Goal: Information Seeking & Learning: Learn about a topic

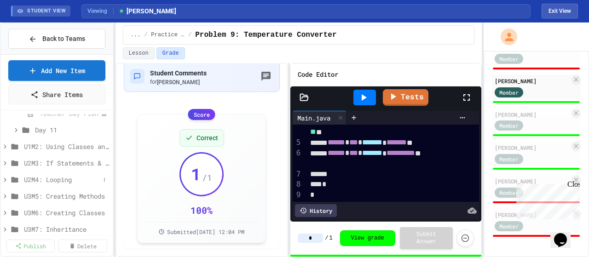
scroll to position [786, 0]
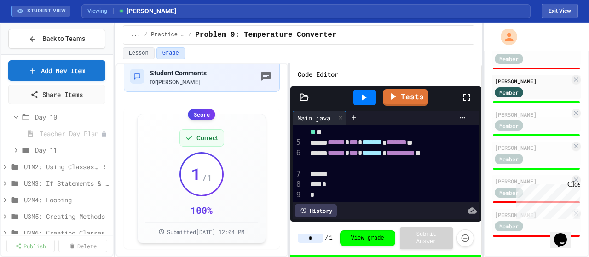
click at [4, 167] on icon at bounding box center [5, 167] width 3 height 4
click at [64, 180] on span "D1-2: The Math Class" at bounding box center [64, 184] width 70 height 10
click at [17, 216] on icon at bounding box center [16, 216] width 3 height 4
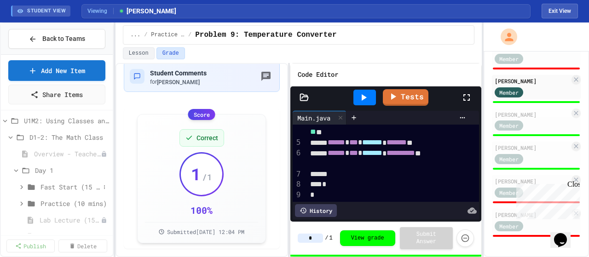
click at [61, 190] on span "Fast Start (15 mins)" at bounding box center [70, 187] width 59 height 10
click at [61, 200] on span "Introduction" at bounding box center [68, 204] width 46 height 10
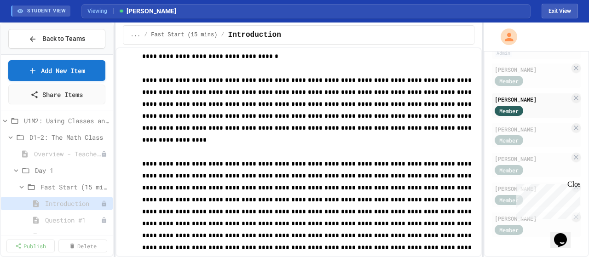
scroll to position [239, 0]
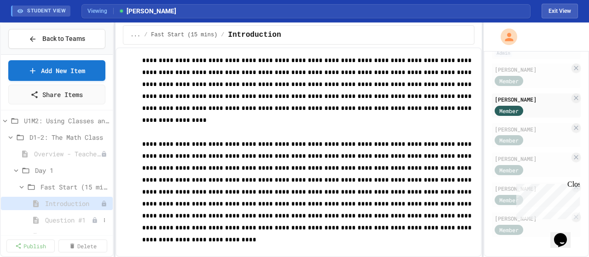
click at [47, 222] on span "Question #1" at bounding box center [68, 220] width 46 height 10
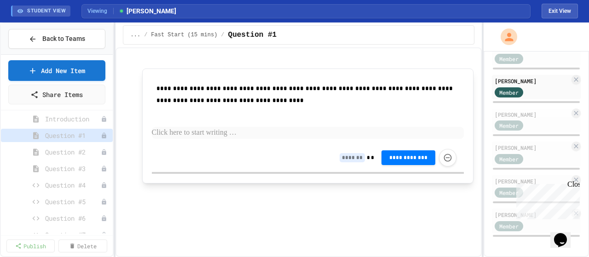
scroll to position [924, 0]
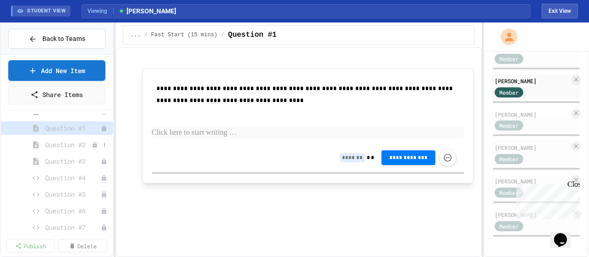
click at [65, 147] on span "Question #2" at bounding box center [68, 145] width 46 height 10
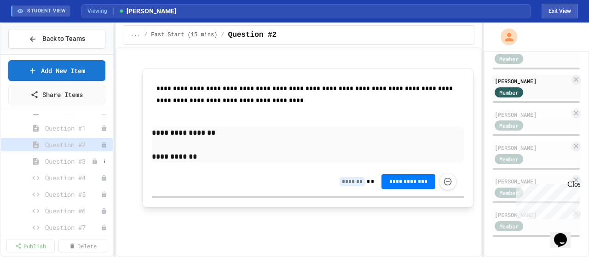
click at [60, 164] on span "Question #3" at bounding box center [68, 161] width 46 height 10
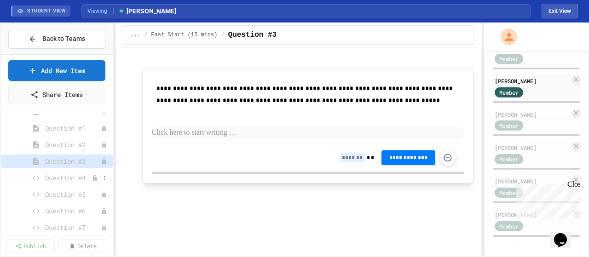
click at [63, 178] on span "Question #4" at bounding box center [68, 178] width 46 height 10
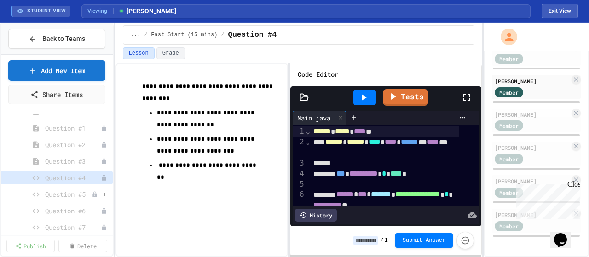
click at [62, 197] on span "Question #5" at bounding box center [68, 195] width 46 height 10
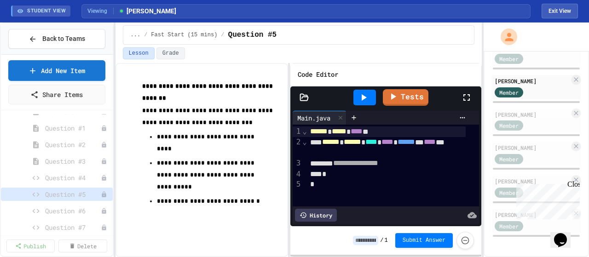
scroll to position [970, 0]
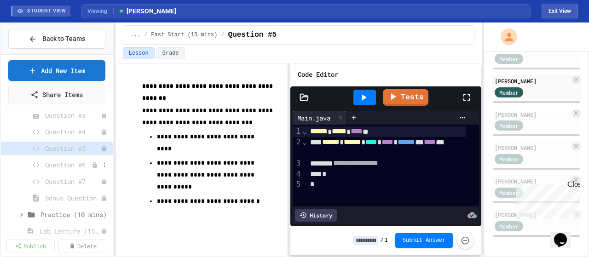
click at [60, 166] on span "Question #6" at bounding box center [68, 165] width 46 height 10
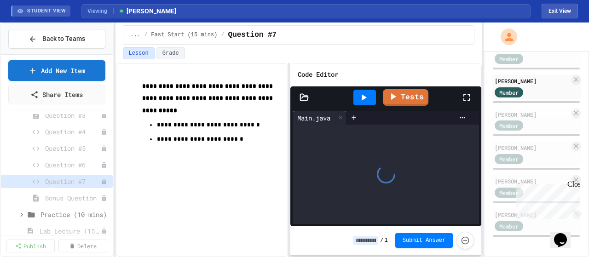
click at [55, 199] on span "Bonus Question" at bounding box center [73, 198] width 56 height 10
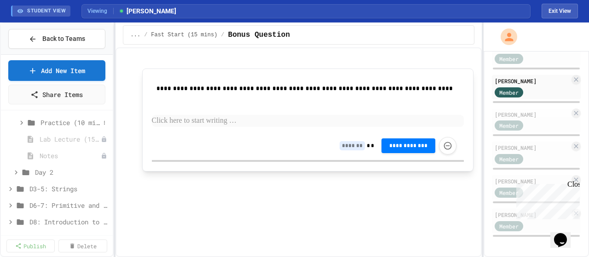
click at [55, 125] on span "Practice (10 mins)" at bounding box center [70, 123] width 59 height 10
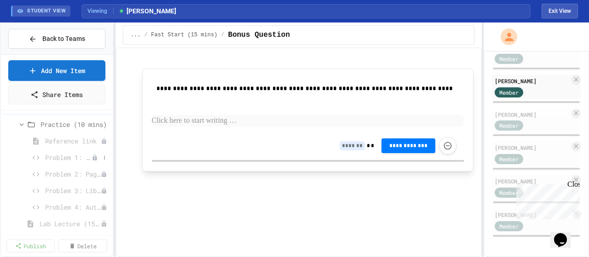
click at [55, 154] on span "Problem 1: Book Rating Difference" at bounding box center [68, 158] width 46 height 10
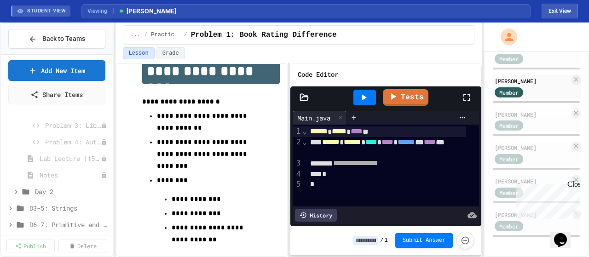
scroll to position [1106, 0]
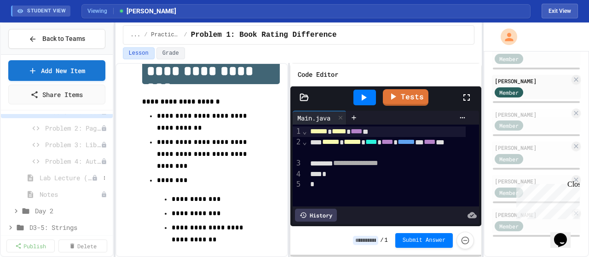
click at [51, 174] on span "Lab Lecture (15 mins)" at bounding box center [66, 178] width 52 height 10
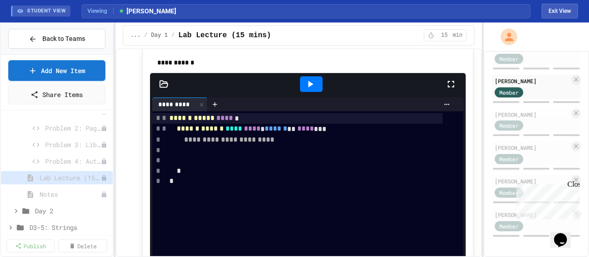
scroll to position [92, 0]
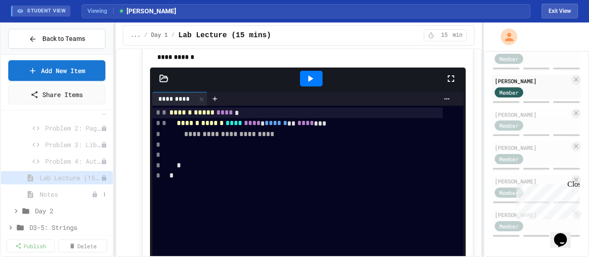
click at [47, 191] on span "Notes" at bounding box center [66, 195] width 52 height 10
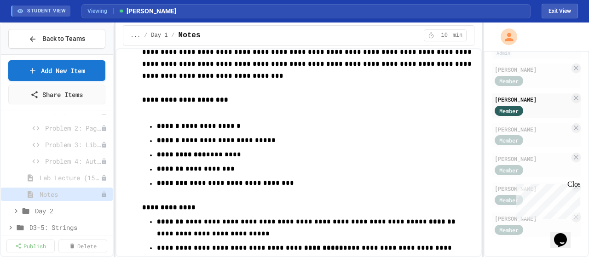
scroll to position [247, 0]
